Goal: Navigation & Orientation: Find specific page/section

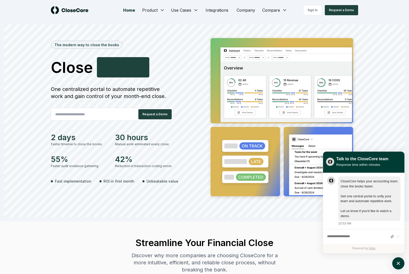
scroll to position [0, 0]
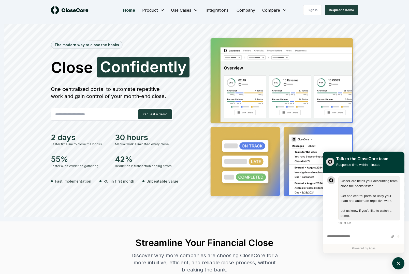
click at [330, 24] on section "The modern way to close the books Close Confidently C o n f i d e n t l y One c…" at bounding box center [204, 120] width 409 height 201
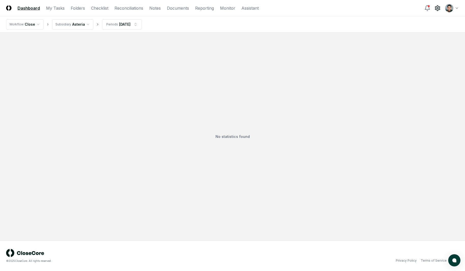
click at [437, 6] on icon at bounding box center [437, 8] width 5 height 5
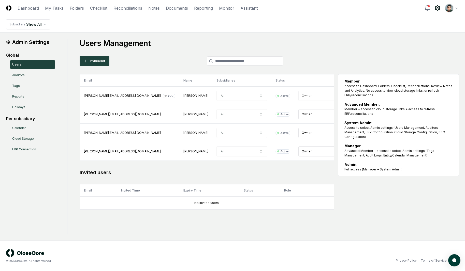
click at [359, 37] on main "Admin Settings Global Users Auditors Tags Reports Holidays Per subsidiary Calen…" at bounding box center [232, 137] width 465 height 208
click at [453, 6] on html "CloseCore Dashboard My Tasks Folders Checklist Reconciliations Notes Documents …" at bounding box center [232, 135] width 465 height 271
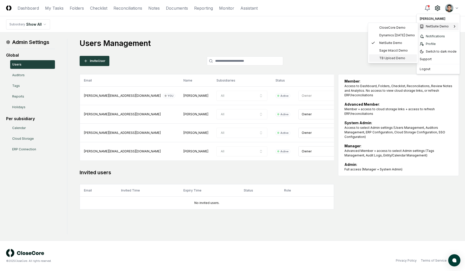
click at [394, 56] on span "TB Upload Demo" at bounding box center [392, 58] width 26 height 5
